Goal: Transaction & Acquisition: Purchase product/service

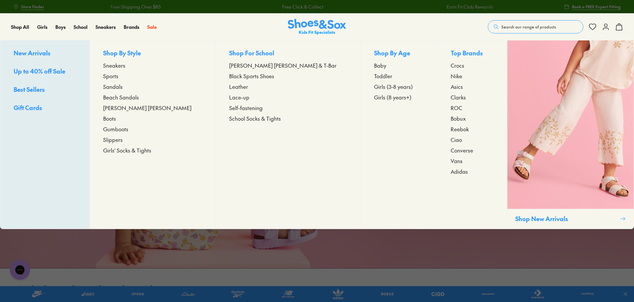
click at [374, 79] on span "Toddler" at bounding box center [383, 76] width 18 height 8
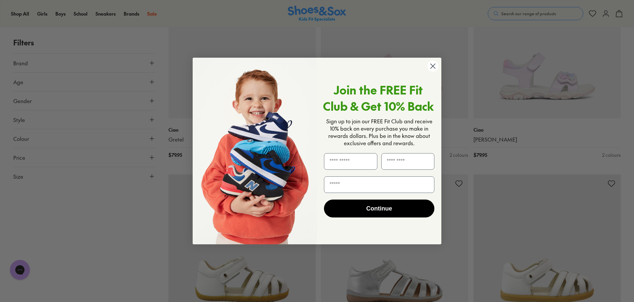
scroll to position [630, 0]
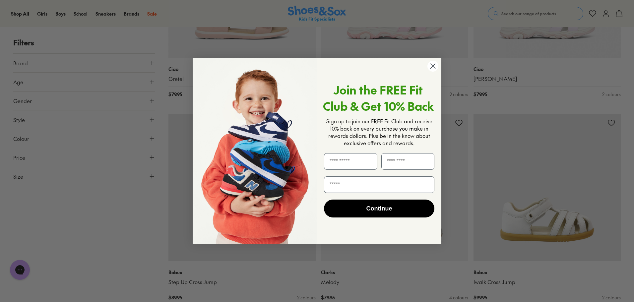
click at [429, 67] on circle "Close dialog" at bounding box center [432, 66] width 11 height 11
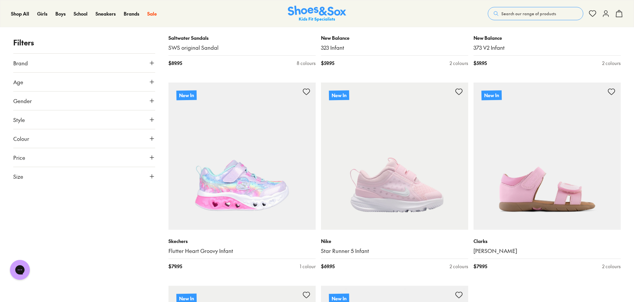
scroll to position [1889, 0]
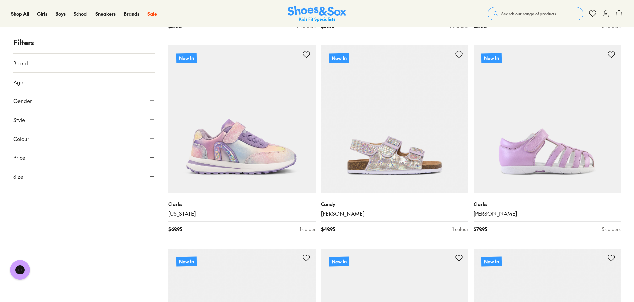
scroll to position [3944, 0]
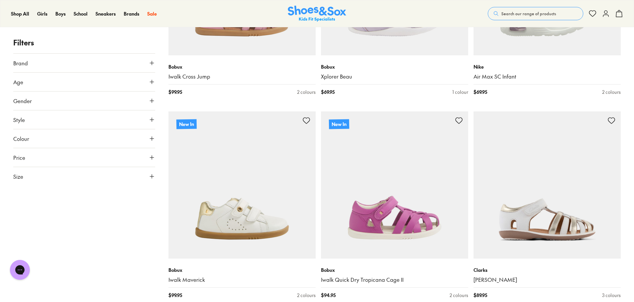
scroll to position [5104, 0]
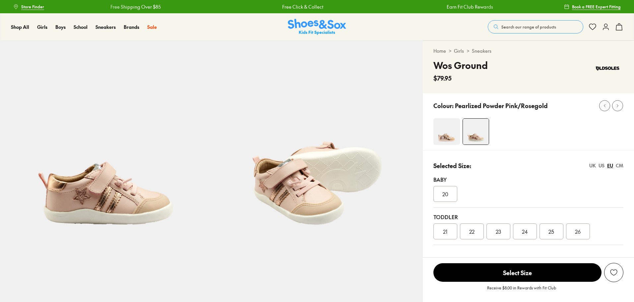
select select "*"
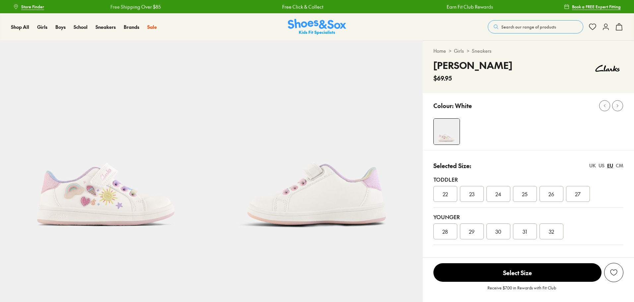
select select "*"
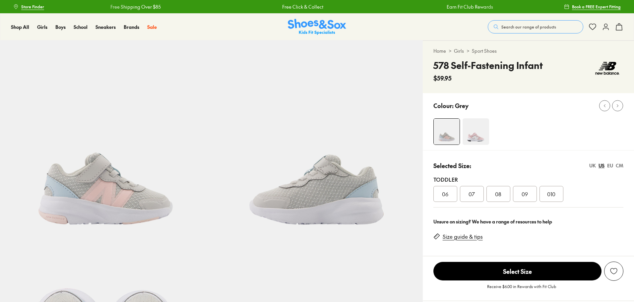
select select "*"
